Goal: Task Accomplishment & Management: Complete application form

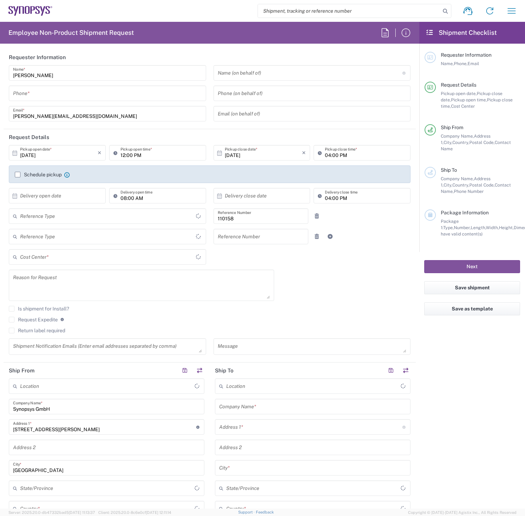
type input "Department"
type input "DE01, FAC, DE02, Munich 110158"
type input "Delivered at Place"
type input "[GEOGRAPHIC_DATA]"
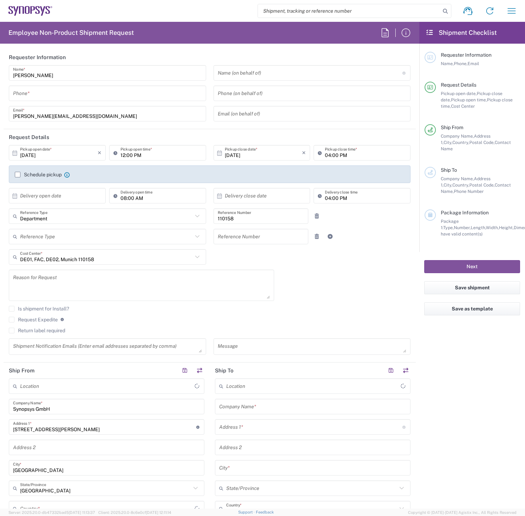
type input "[GEOGRAPHIC_DATA]"
type input "[GEOGRAPHIC_DATA] DE24"
click at [68, 93] on input "tel" at bounding box center [107, 93] width 189 height 12
drag, startPoint x: 57, startPoint y: 93, endPoint x: -5, endPoint y: 95, distance: 62.4
click at [0, 95] on html "Shipment request Shipment tracking Employee non-product shipment request My shi…" at bounding box center [262, 258] width 525 height 516
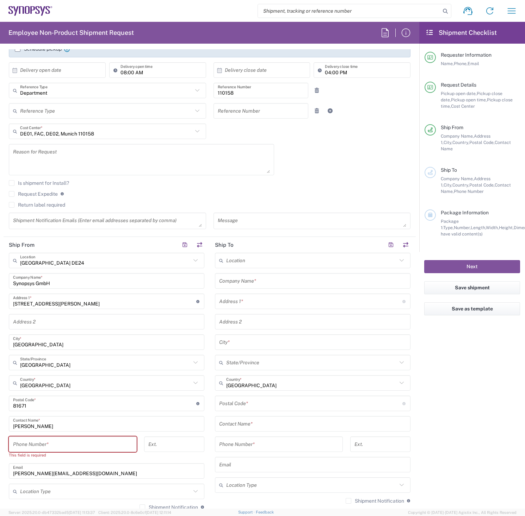
scroll to position [141, 0]
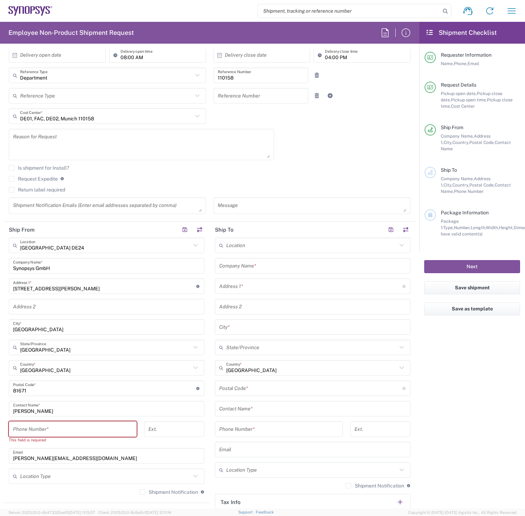
type input "08954196414"
click at [61, 428] on input "tel" at bounding box center [72, 429] width 119 height 12
paste input "08954196414"
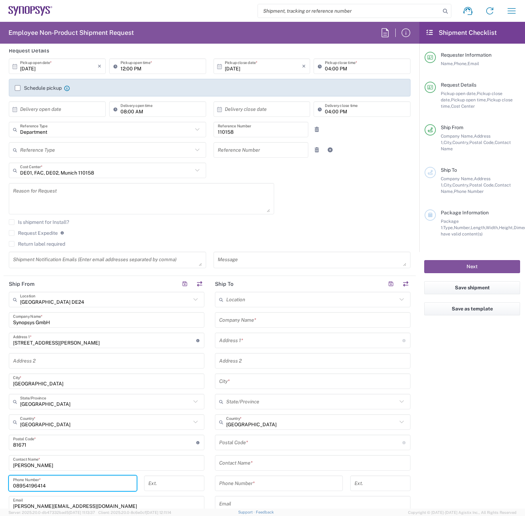
scroll to position [0, 0]
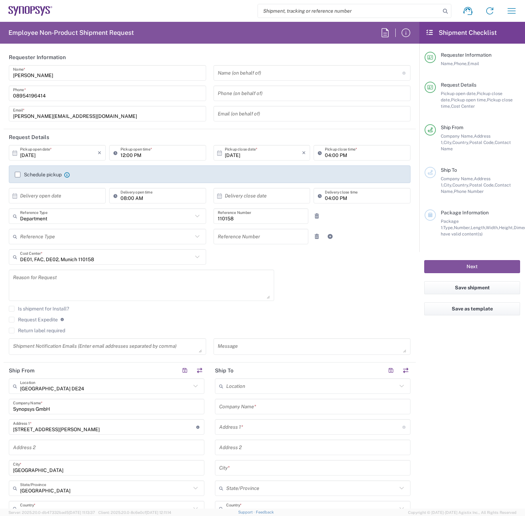
type input "08954196414"
click at [16, 175] on label "Schedule pickup" at bounding box center [38, 175] width 47 height 6
click at [18, 175] on input "Schedule pickup" at bounding box center [18, 175] width 0 height 0
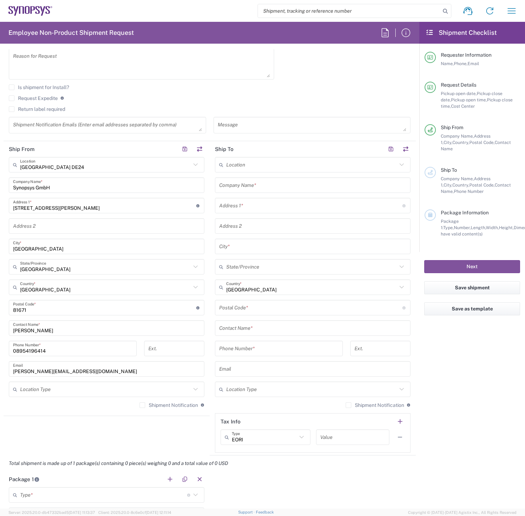
scroll to position [247, 0]
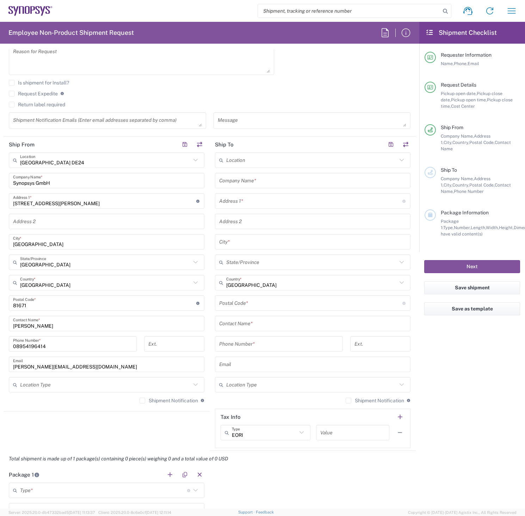
click at [275, 182] on input "text" at bounding box center [312, 181] width 187 height 12
drag, startPoint x: 281, startPoint y: 183, endPoint x: 213, endPoint y: 180, distance: 68.0
click at [215, 180] on div "[PERSON_NAME] Company Name *" at bounding box center [313, 180] width 196 height 15
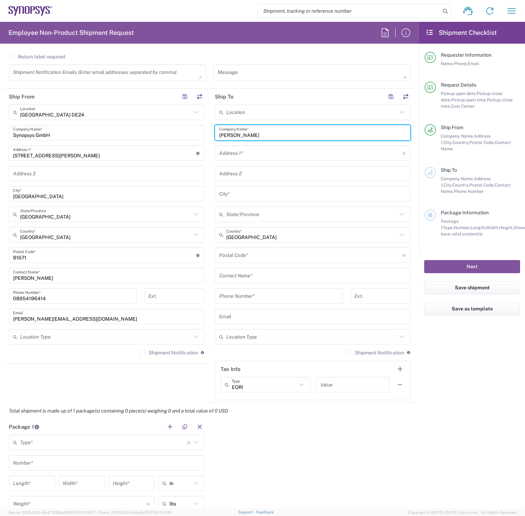
scroll to position [282, 0]
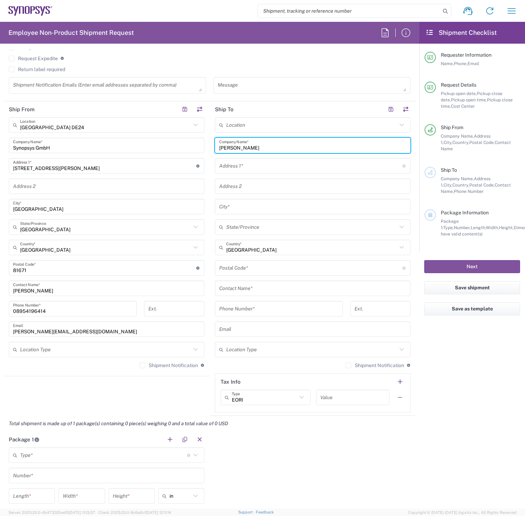
type input "[PERSON_NAME]"
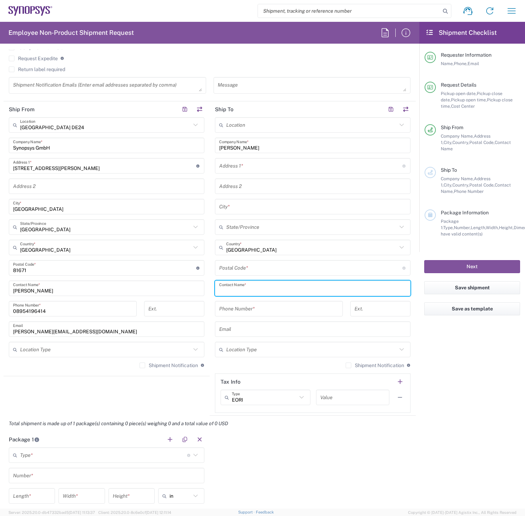
click at [258, 288] on input "text" at bounding box center [312, 289] width 187 height 12
paste input "[PERSON_NAME]"
type input "[PERSON_NAME]"
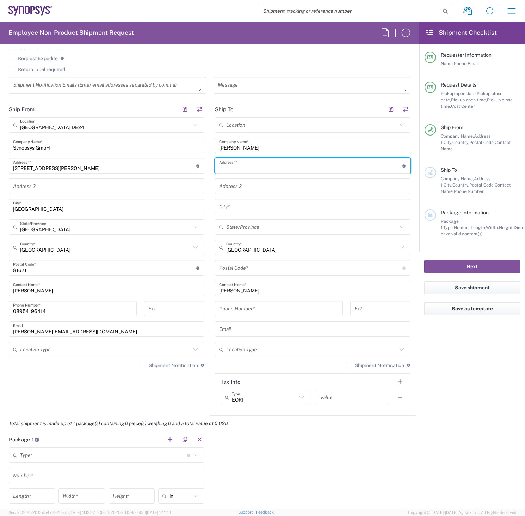
click at [259, 165] on input "text" at bounding box center [310, 166] width 183 height 12
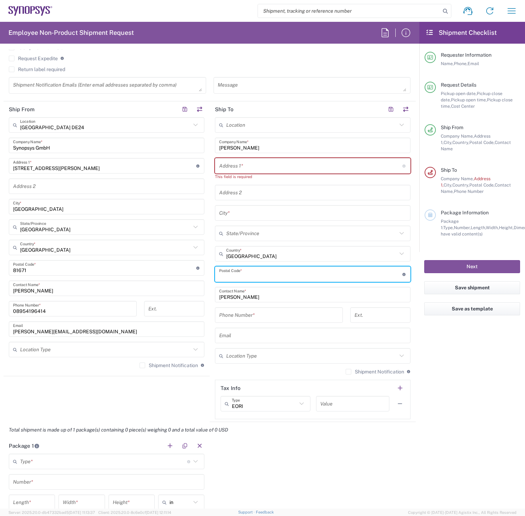
click at [264, 268] on div "Postal Code * Enter Postal Code here" at bounding box center [313, 274] width 196 height 15
type input "84051"
click at [258, 165] on input "text" at bounding box center [310, 166] width 183 height 12
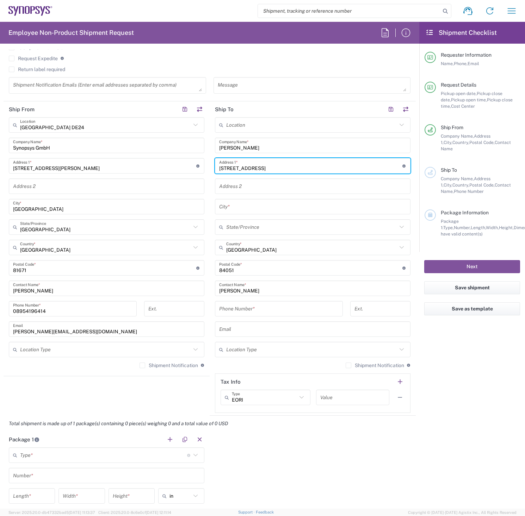
type input "[STREET_ADDRESS]"
click at [231, 208] on input "text" at bounding box center [312, 207] width 187 height 12
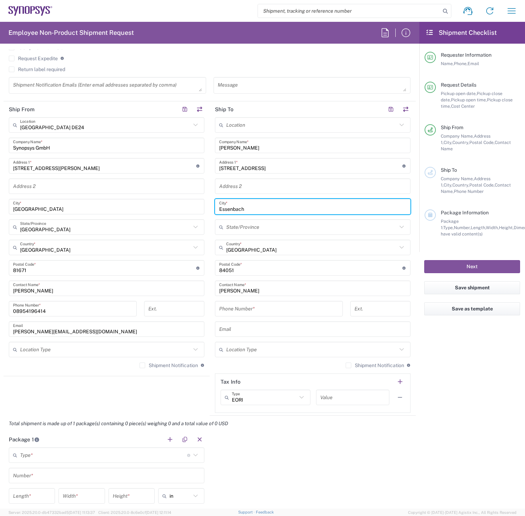
type input "Essenbach"
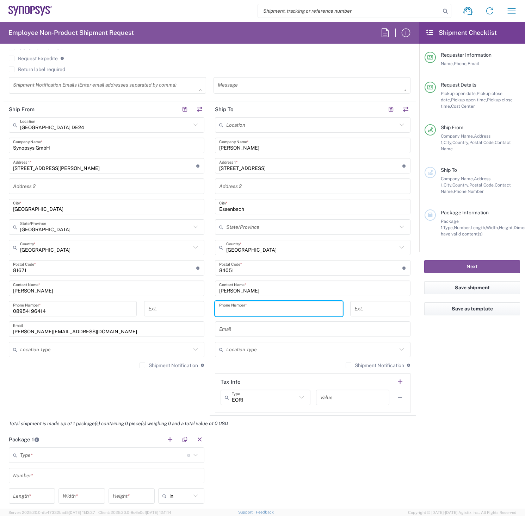
click at [259, 310] on input "tel" at bounding box center [278, 309] width 119 height 12
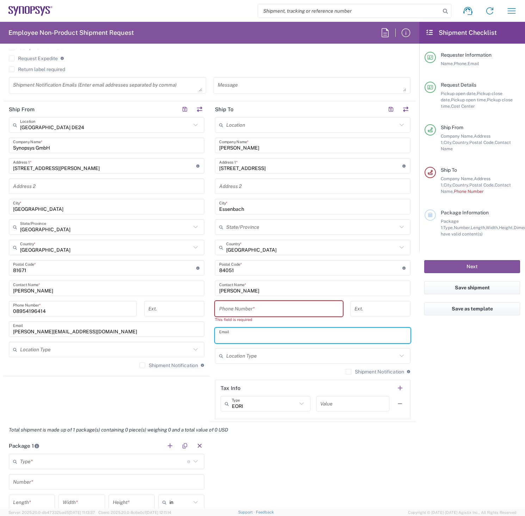
click at [251, 335] on input "text" at bounding box center [312, 336] width 187 height 12
paste input "[PERSON_NAME][EMAIL_ADDRESS][DOMAIN_NAME]"
type input "[PERSON_NAME][EMAIL_ADDRESS][DOMAIN_NAME]"
click at [259, 309] on input "tel" at bounding box center [278, 309] width 119 height 12
click at [253, 148] on input "[PERSON_NAME]" at bounding box center [312, 145] width 187 height 12
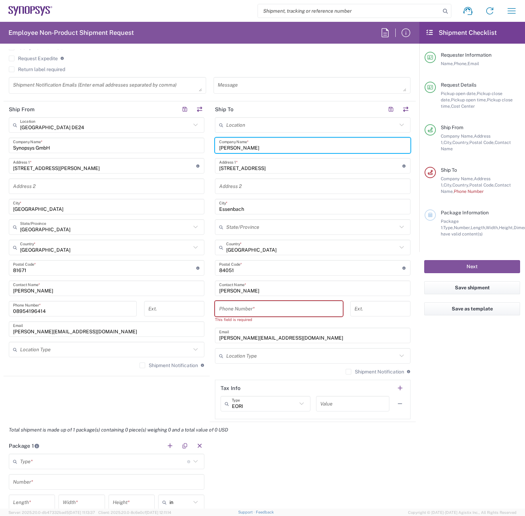
type input "[PERSON_NAME]"
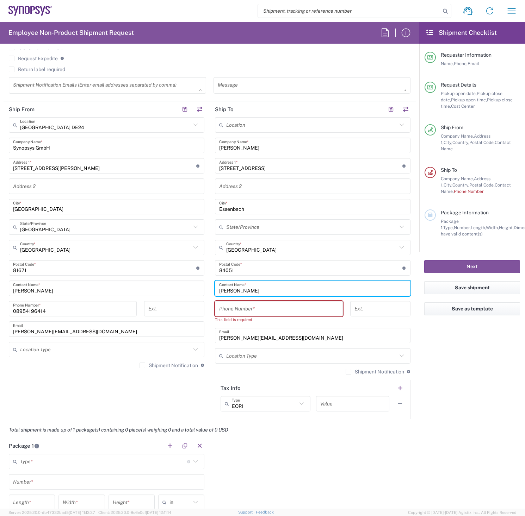
click at [254, 291] on input "[PERSON_NAME]" at bounding box center [312, 289] width 187 height 12
type input "[PERSON_NAME]"
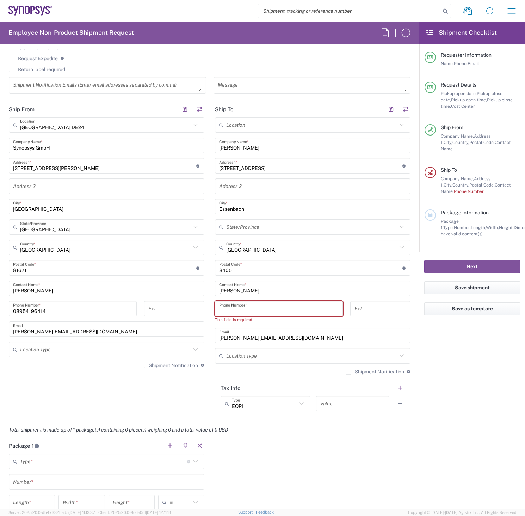
click at [259, 308] on input "tel" at bounding box center [278, 309] width 119 height 12
click at [248, 307] on input "tel" at bounding box center [278, 309] width 119 height 12
paste input "49.89541961838"
click at [224, 312] on input "49.89541961838" at bounding box center [278, 309] width 119 height 12
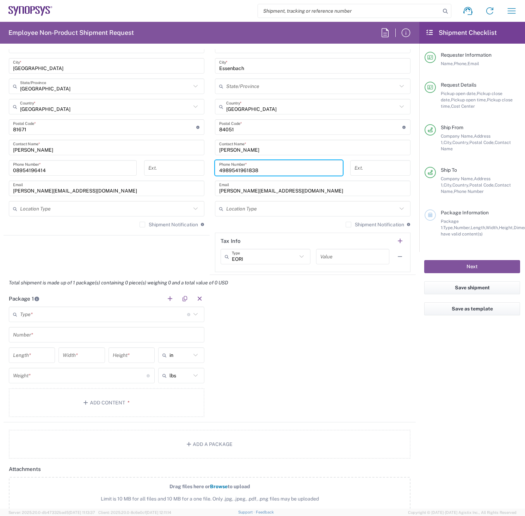
scroll to position [458, 0]
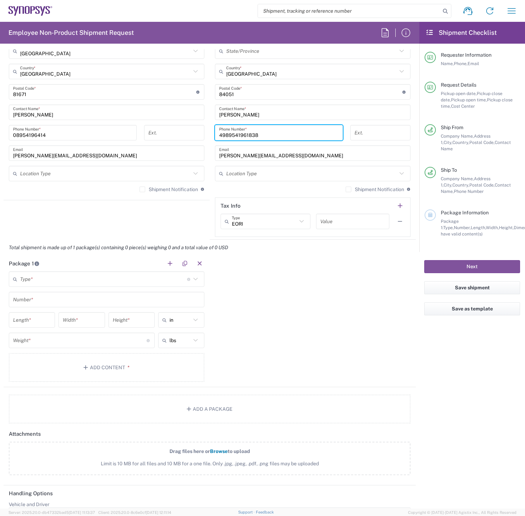
type input "4989541961838"
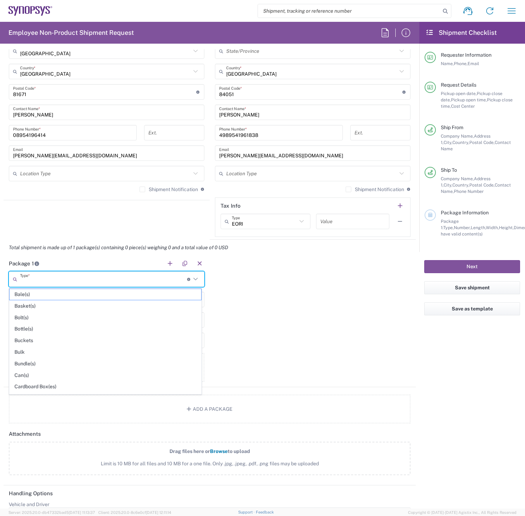
click at [63, 279] on input "text" at bounding box center [103, 279] width 167 height 12
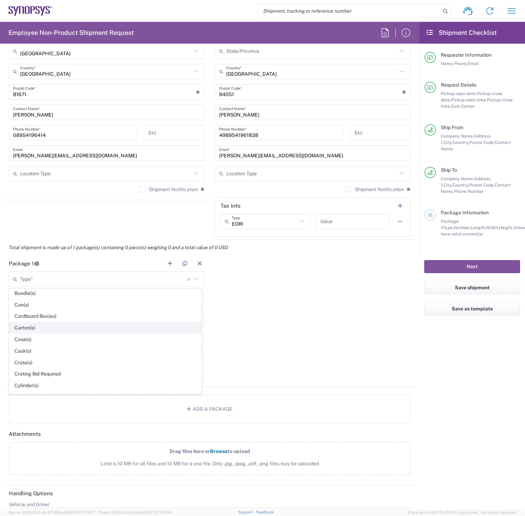
click at [28, 328] on span "Carton(s)" at bounding box center [106, 328] width 192 height 11
type input "Carton(s)"
click at [53, 298] on input "text" at bounding box center [106, 300] width 187 height 12
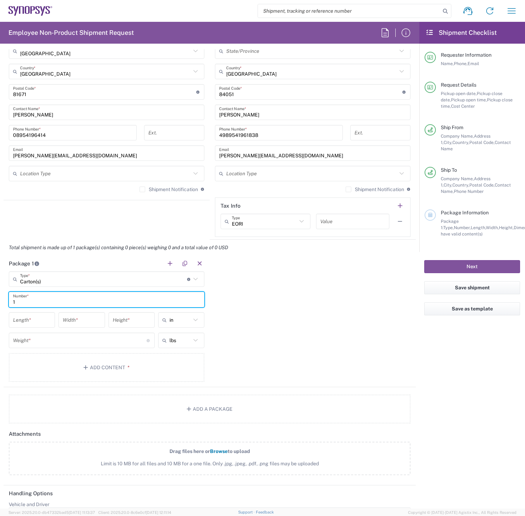
type input "1"
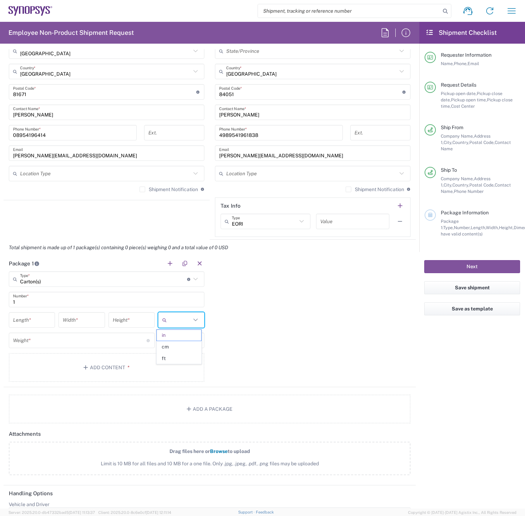
click at [187, 317] on input "text" at bounding box center [179, 320] width 21 height 11
click at [167, 349] on span "cm" at bounding box center [179, 347] width 44 height 11
type input "cm"
click at [175, 342] on input "text" at bounding box center [179, 340] width 21 height 11
click at [170, 366] on span "kgs" at bounding box center [179, 367] width 44 height 11
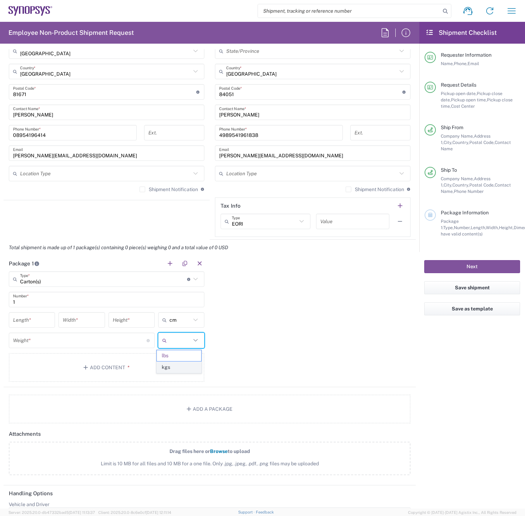
type input "kgs"
click at [34, 320] on input "number" at bounding box center [32, 320] width 38 height 12
type input "25"
click at [78, 320] on input "number" at bounding box center [82, 320] width 38 height 12
type input "15"
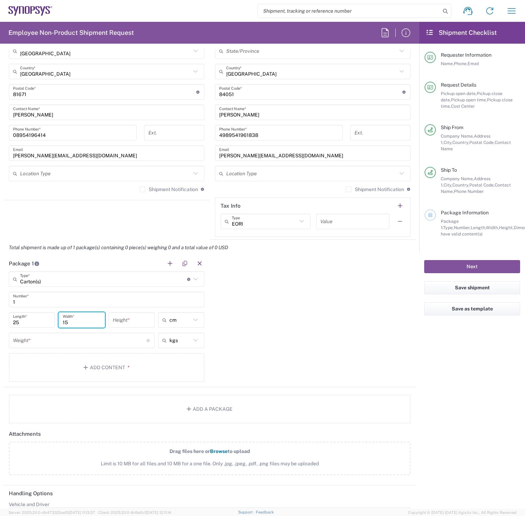
click at [128, 319] on input "number" at bounding box center [132, 320] width 38 height 12
type input "2"
click at [37, 341] on input "number" at bounding box center [80, 341] width 134 height 12
type input "0.3"
click at [77, 365] on button "Add Content *" at bounding box center [107, 367] width 196 height 29
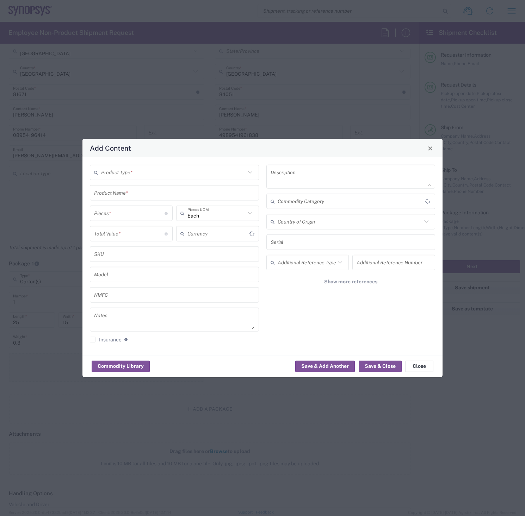
type input "US Dollar"
click at [142, 174] on input "text" at bounding box center [173, 172] width 144 height 12
click at [120, 201] on span "General Commodity" at bounding box center [175, 199] width 168 height 11
type input "General Commodity"
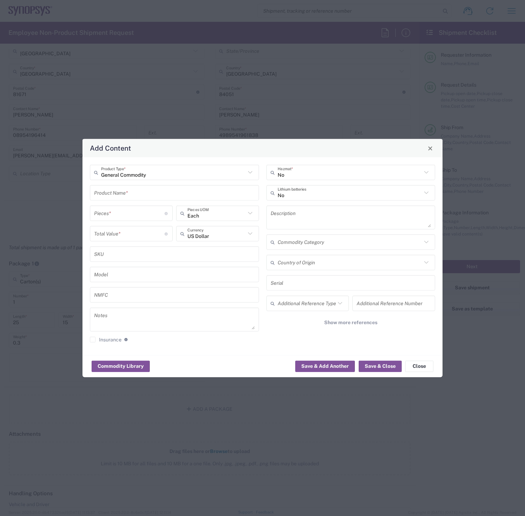
click at [125, 194] on input "text" at bounding box center [174, 193] width 161 height 12
type input "Brief"
click at [233, 219] on input "text" at bounding box center [216, 213] width 58 height 12
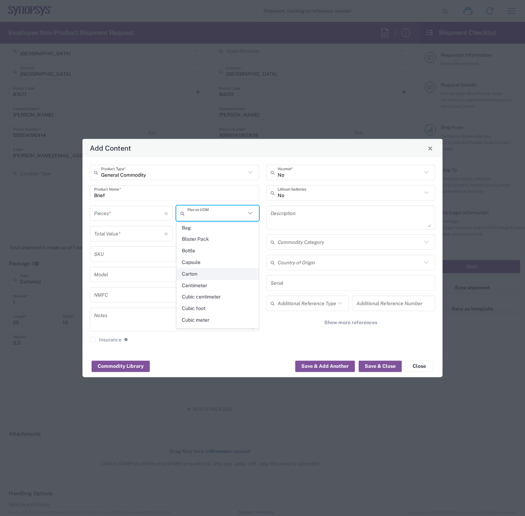
scroll to position [0, 0]
click at [196, 287] on span "Carton" at bounding box center [217, 286] width 81 height 11
type input "Carton"
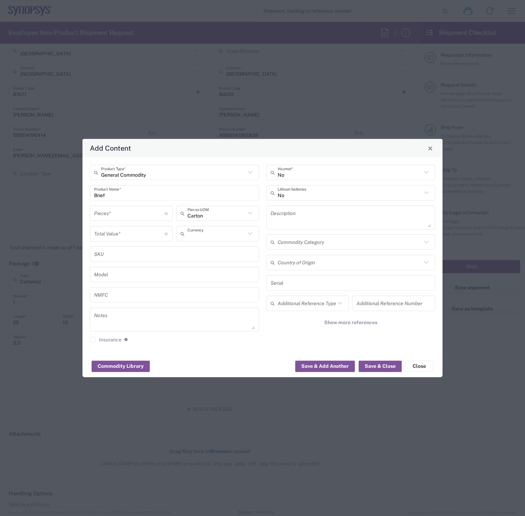
click at [212, 234] on input "text" at bounding box center [216, 234] width 58 height 12
click at [190, 252] on span "Euro" at bounding box center [217, 249] width 81 height 11
type input "Euro"
click at [130, 215] on input "number" at bounding box center [129, 213] width 70 height 12
type input "1"
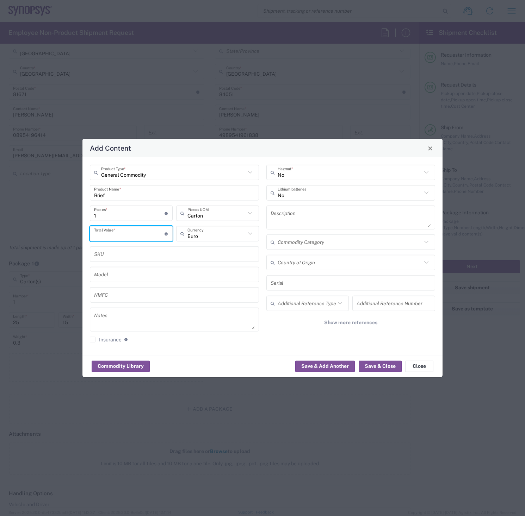
click at [124, 235] on input "number" at bounding box center [129, 234] width 70 height 12
type input "5"
click at [379, 365] on button "Save & Close" at bounding box center [380, 366] width 43 height 11
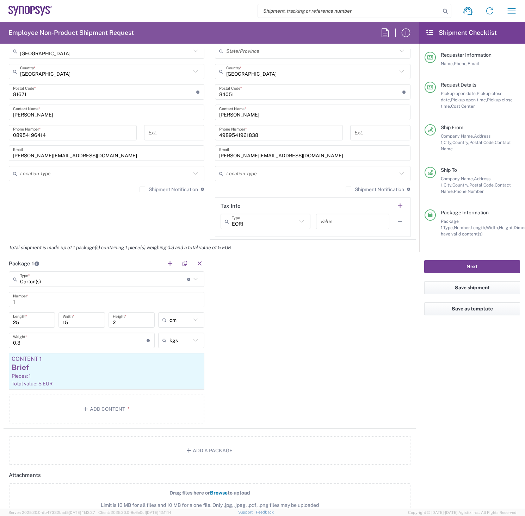
click at [478, 260] on button "Next" at bounding box center [472, 266] width 96 height 13
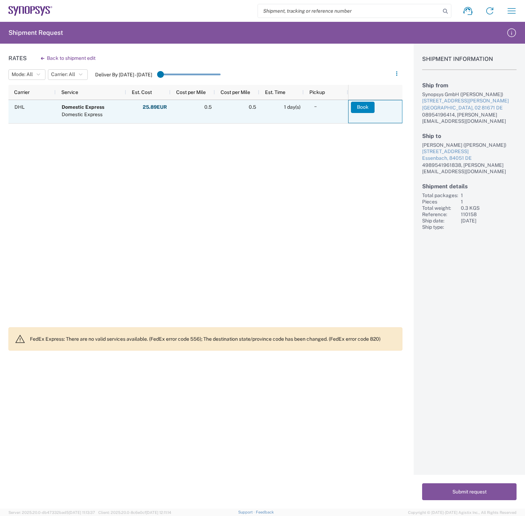
click at [362, 106] on button "Book" at bounding box center [363, 107] width 24 height 11
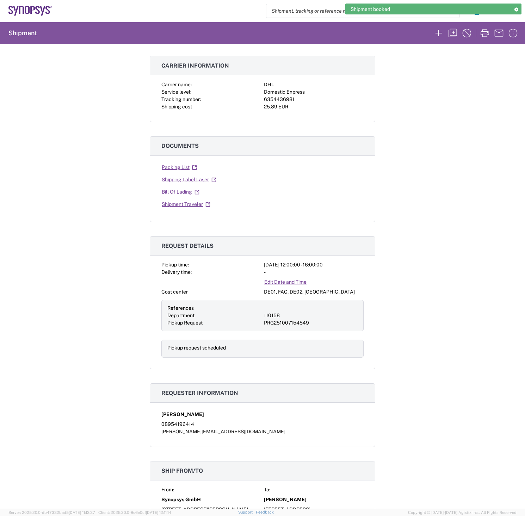
scroll to position [176, 0]
